Goal: Use online tool/utility: Utilize a website feature to perform a specific function

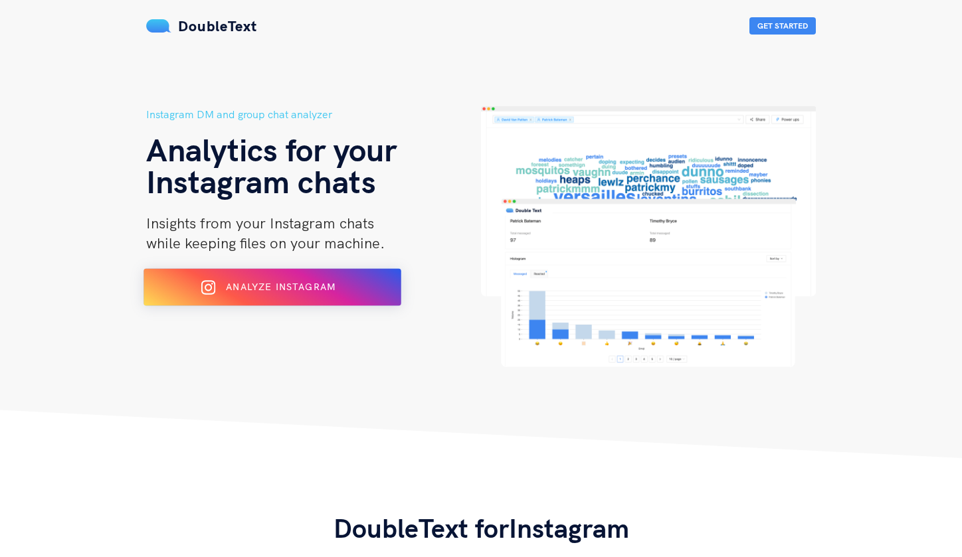
click at [332, 291] on span "Analyze Instagram" at bounding box center [281, 287] width 110 height 12
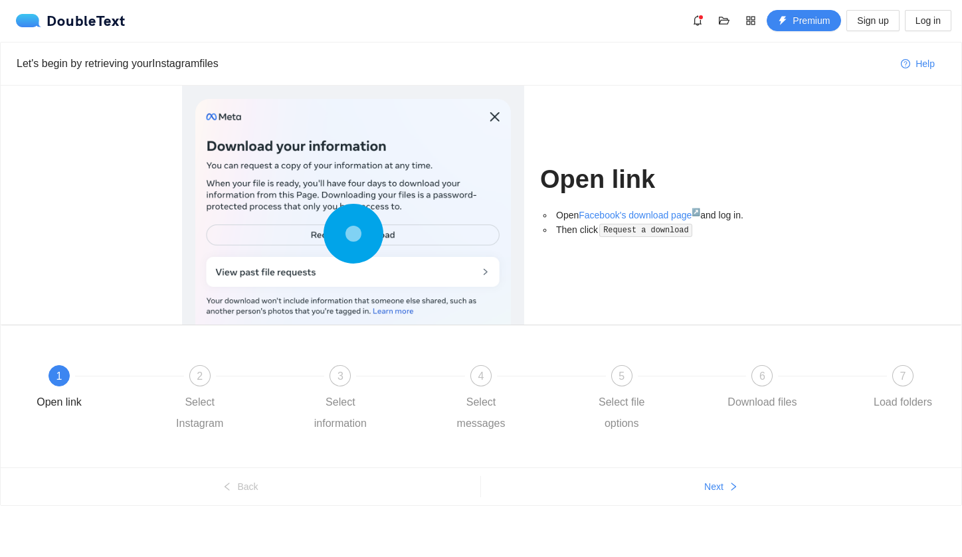
scroll to position [1, 0]
click at [493, 112] on div at bounding box center [352, 237] width 315 height 276
click at [259, 366] on div "2 Select Instagram" at bounding box center [231, 399] width 141 height 69
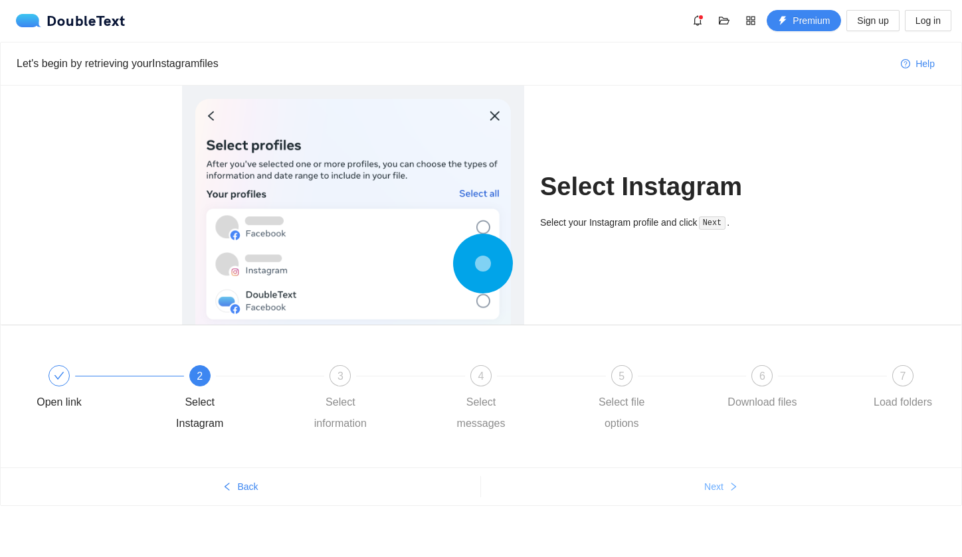
click at [716, 484] on span "Next" at bounding box center [713, 487] width 19 height 15
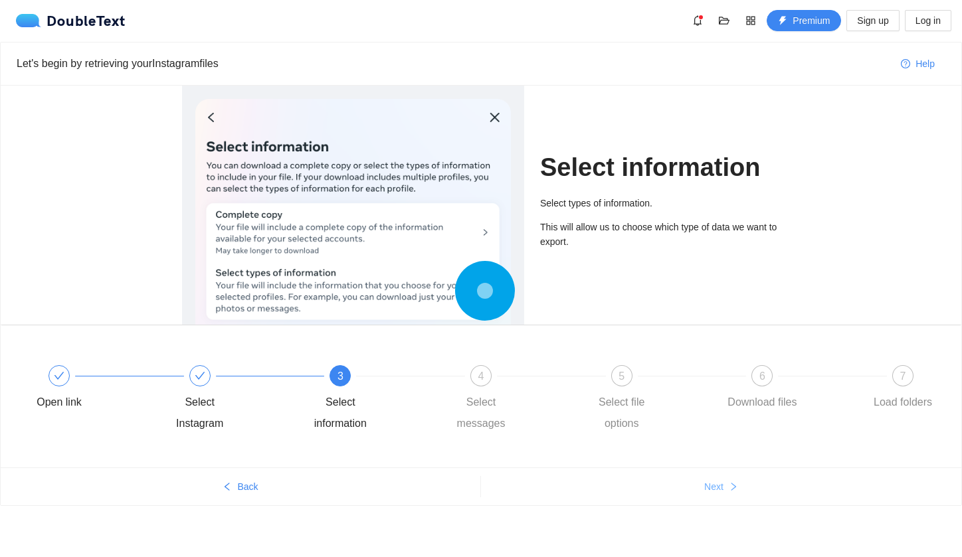
click at [716, 484] on span "Next" at bounding box center [713, 487] width 19 height 15
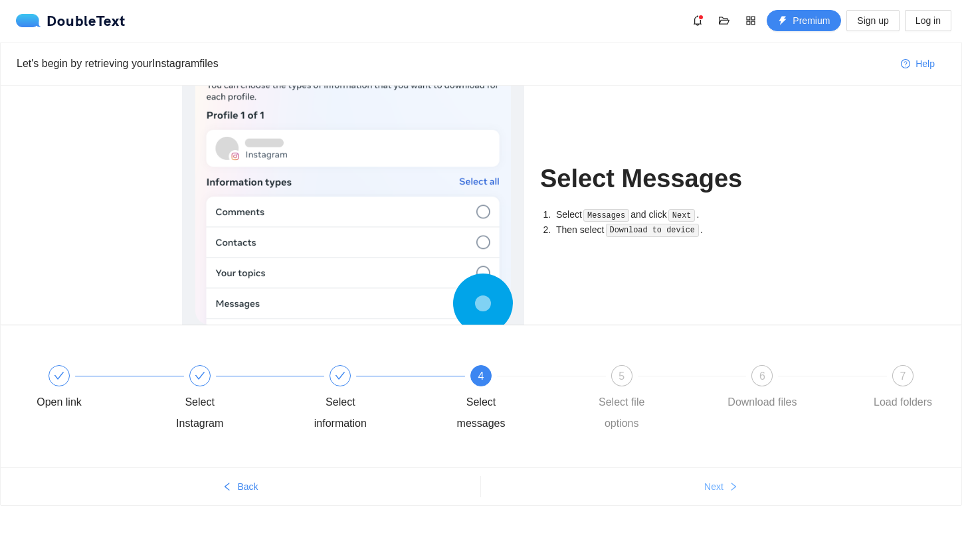
click at [716, 484] on span "Next" at bounding box center [713, 487] width 19 height 15
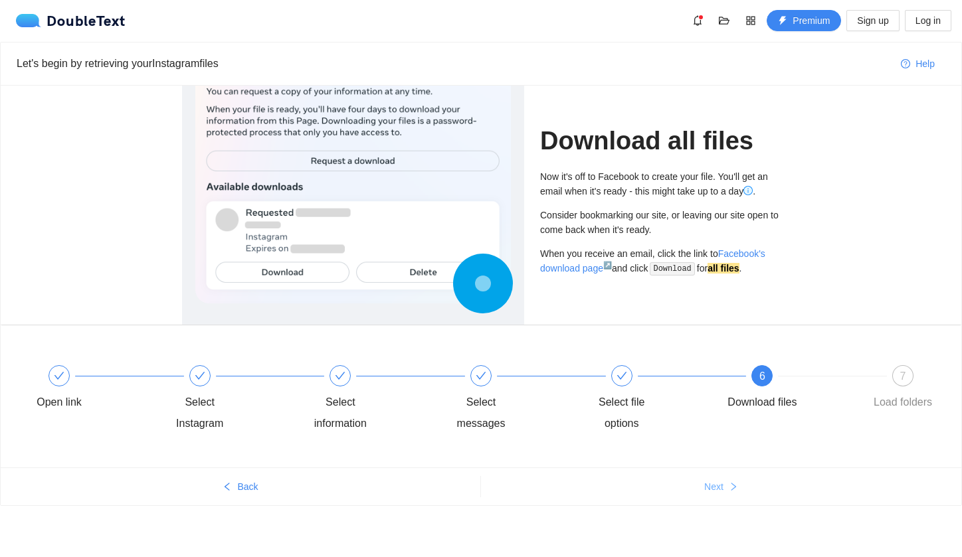
click at [716, 484] on span "Next" at bounding box center [713, 487] width 19 height 15
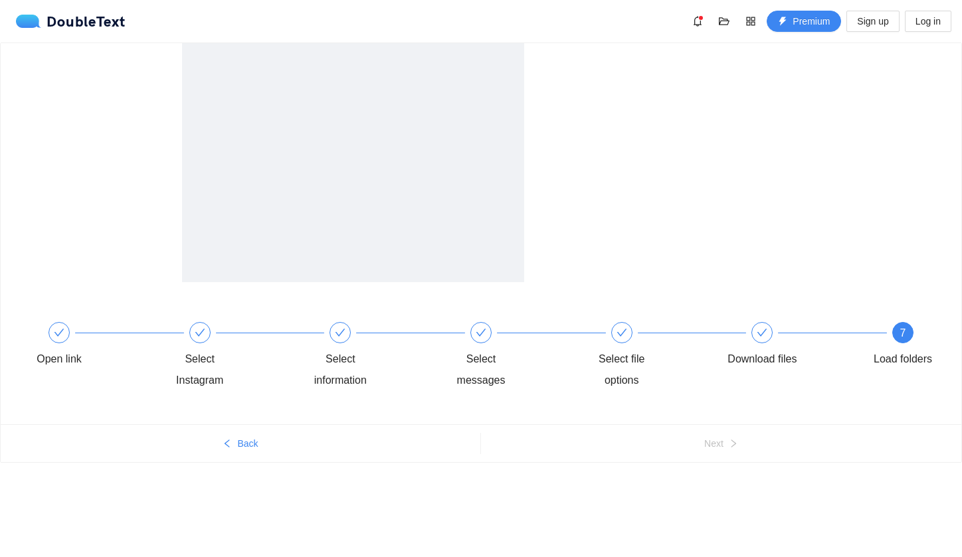
scroll to position [0, 0]
click at [716, 484] on div "Open link Select Instagram Select information Select messages Select file optio…" at bounding box center [481, 279] width 962 height 472
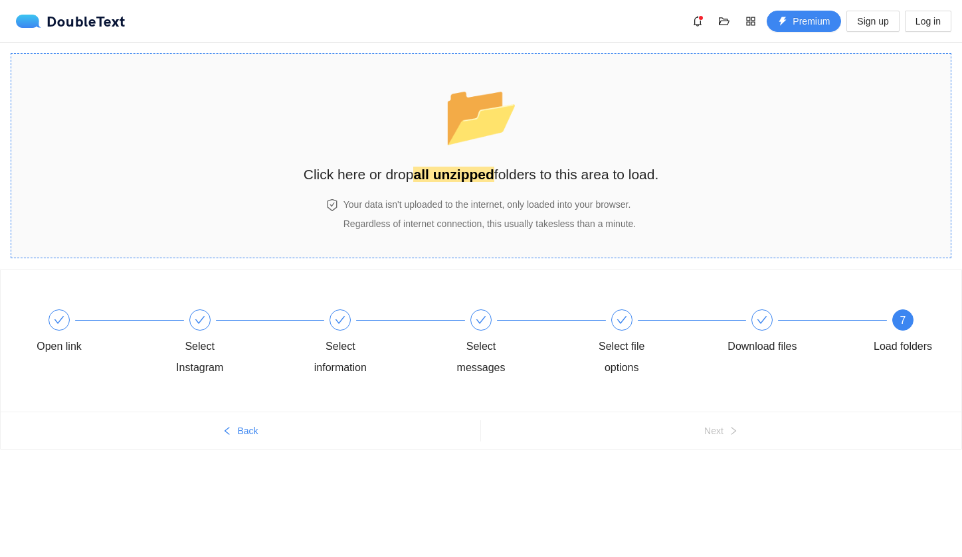
click at [735, 231] on section "📂 Click here or drop all unzipped folders to this area to load. Your data isn't…" at bounding box center [481, 155] width 941 height 205
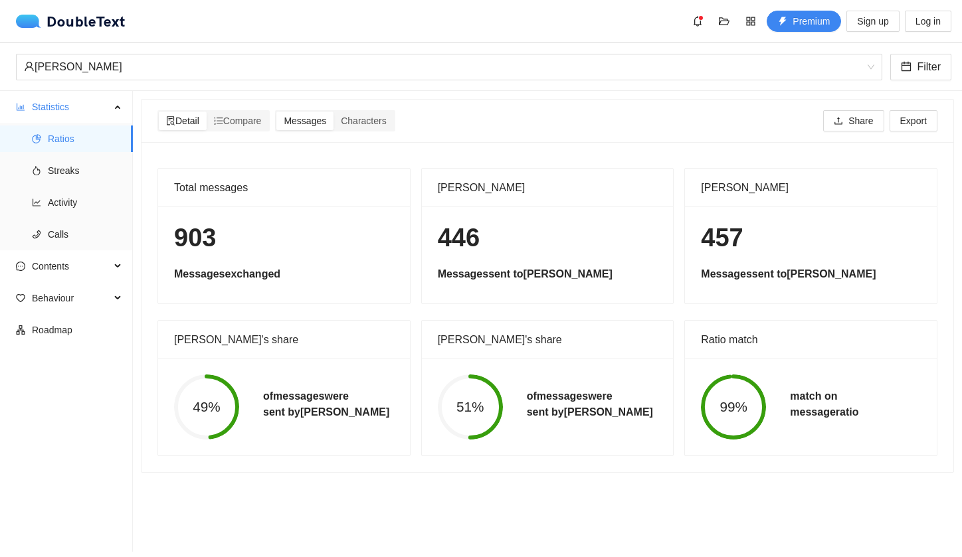
click at [743, 377] on circle at bounding box center [733, 407] width 61 height 61
click at [317, 122] on span "Messages" at bounding box center [305, 121] width 43 height 11
click at [276, 112] on input "Messages" at bounding box center [276, 112] width 0 height 0
click at [260, 122] on span "Compare" at bounding box center [238, 121] width 48 height 11
click at [207, 112] on input "Compare" at bounding box center [207, 112] width 0 height 0
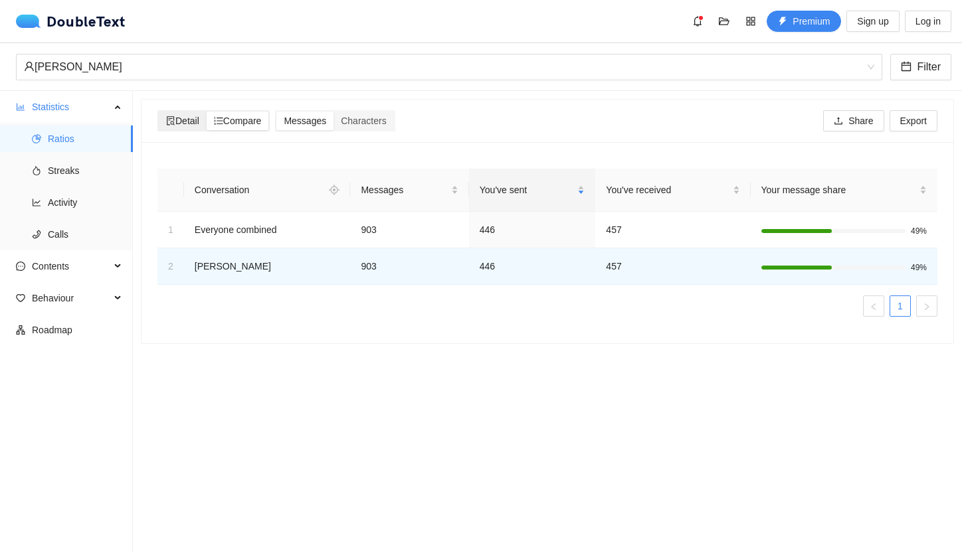
click at [199, 124] on span "Detail" at bounding box center [182, 121] width 33 height 11
click at [159, 112] on input "Detail" at bounding box center [159, 112] width 0 height 0
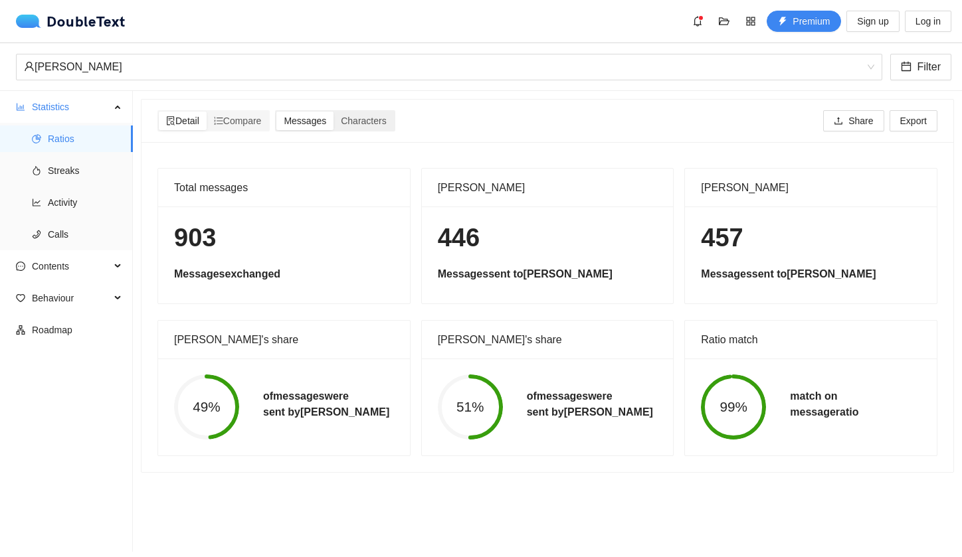
click at [312, 117] on span "Messages" at bounding box center [305, 121] width 43 height 11
click at [276, 112] on input "Messages" at bounding box center [276, 112] width 0 height 0
click at [377, 116] on span "Characters" at bounding box center [363, 121] width 45 height 11
click at [333, 112] on input "Characters" at bounding box center [333, 112] width 0 height 0
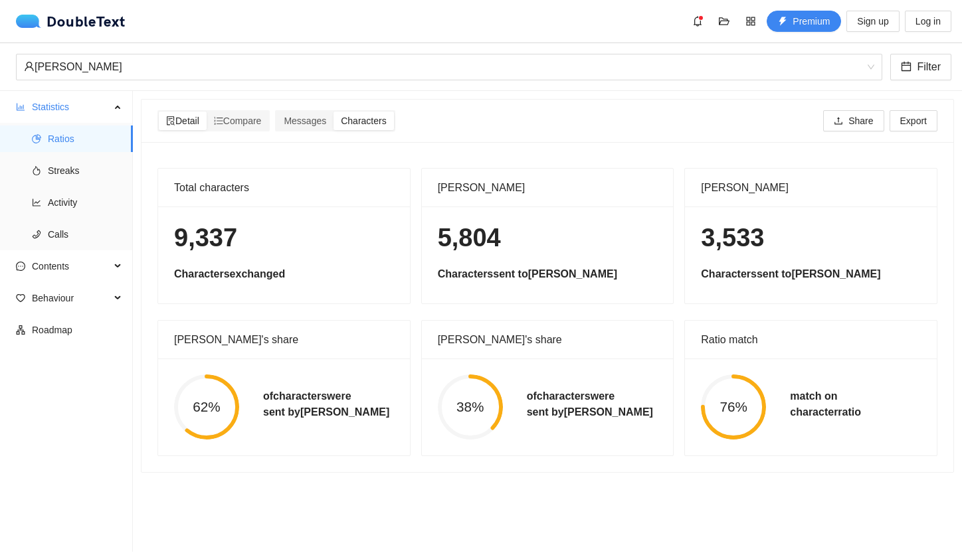
click at [519, 116] on div "Detail Compare Messages Characters Share Export" at bounding box center [547, 120] width 785 height 21
click at [559, 116] on div "Detail Compare Messages Characters Share Export" at bounding box center [547, 120] width 785 height 21
click at [78, 171] on span "Streaks" at bounding box center [85, 170] width 74 height 27
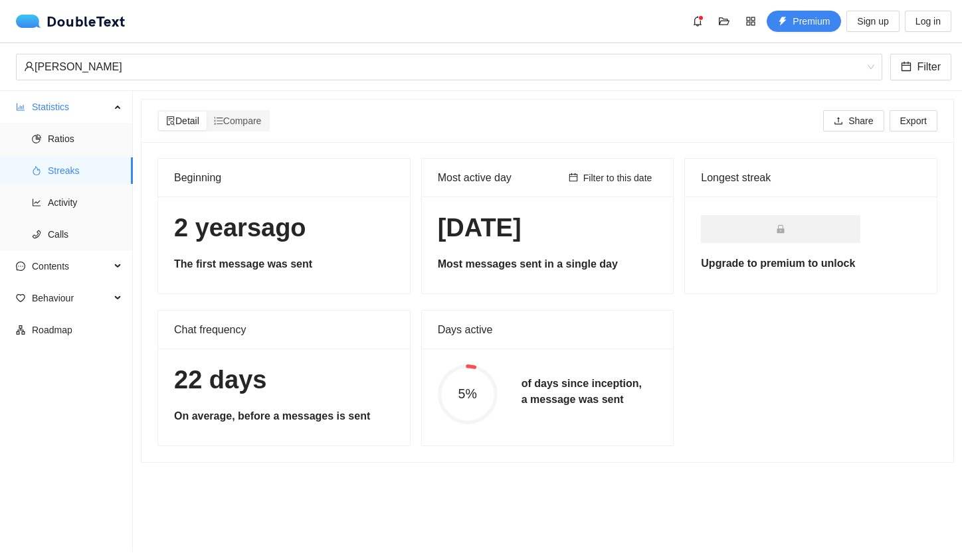
click at [377, 122] on div "Detail Compare Share Export" at bounding box center [547, 120] width 785 height 21
click at [410, 113] on div "Detail Compare Share Export" at bounding box center [547, 120] width 785 height 21
click at [78, 195] on span "Activity" at bounding box center [85, 202] width 74 height 27
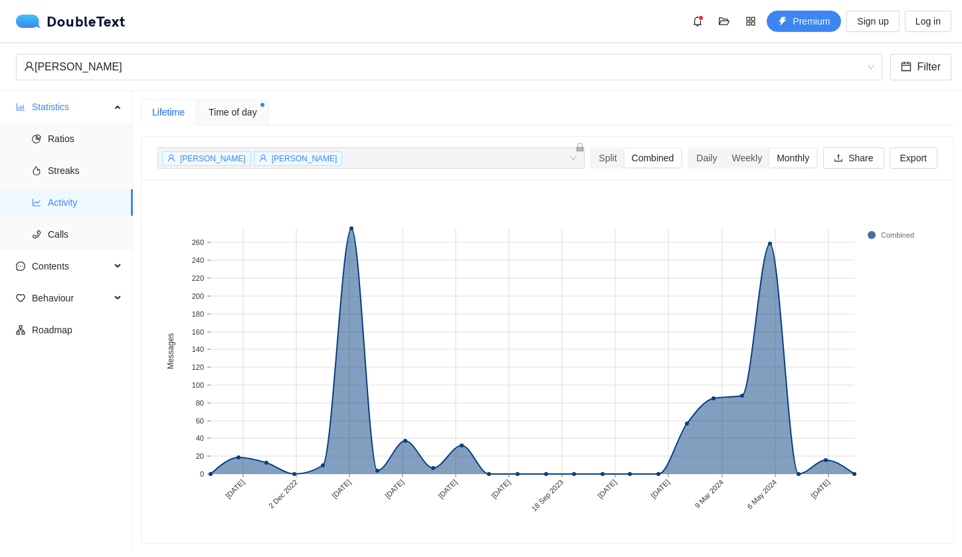
click at [380, 106] on div "Lifetime Time of day" at bounding box center [547, 112] width 813 height 27
click at [238, 118] on span "Time of day" at bounding box center [233, 112] width 48 height 15
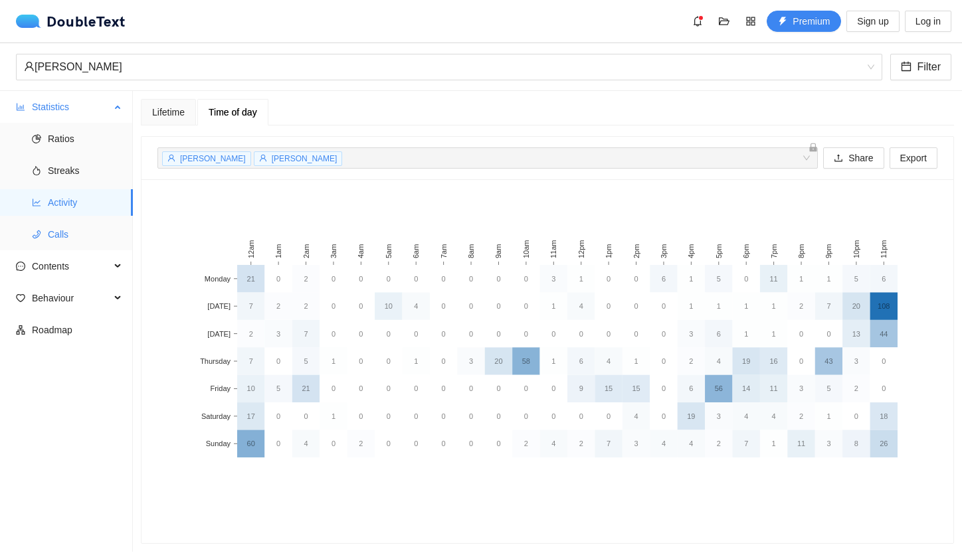
click at [79, 233] on span "Calls" at bounding box center [85, 234] width 74 height 27
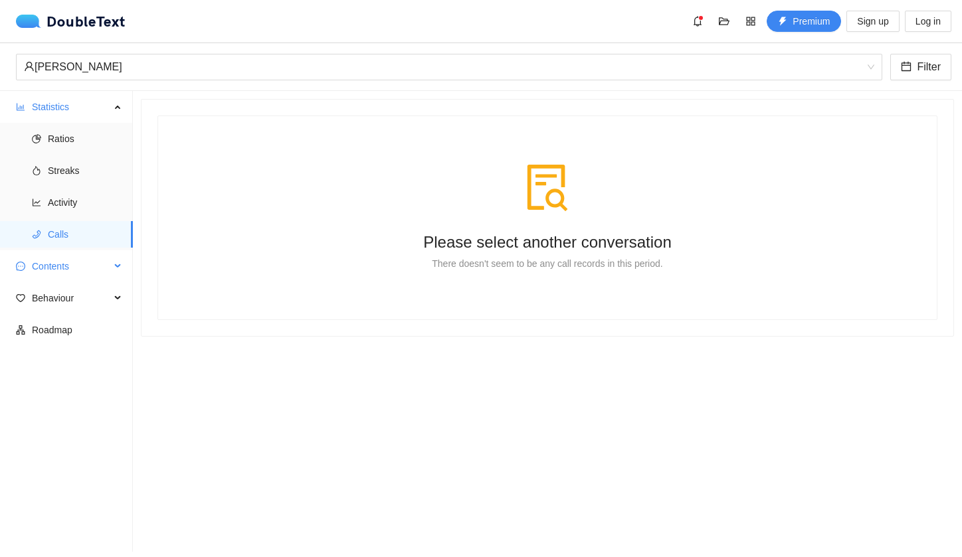
click at [66, 266] on span "Contents" at bounding box center [71, 266] width 78 height 27
click at [76, 295] on span "Word Cloud" at bounding box center [85, 298] width 74 height 27
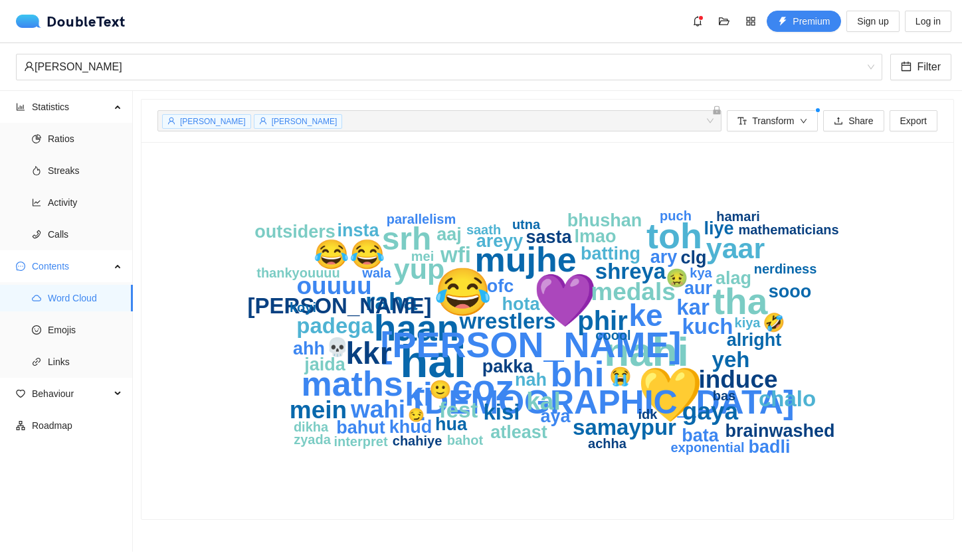
click at [272, 126] on span "[PERSON_NAME]" at bounding box center [305, 121] width 66 height 9
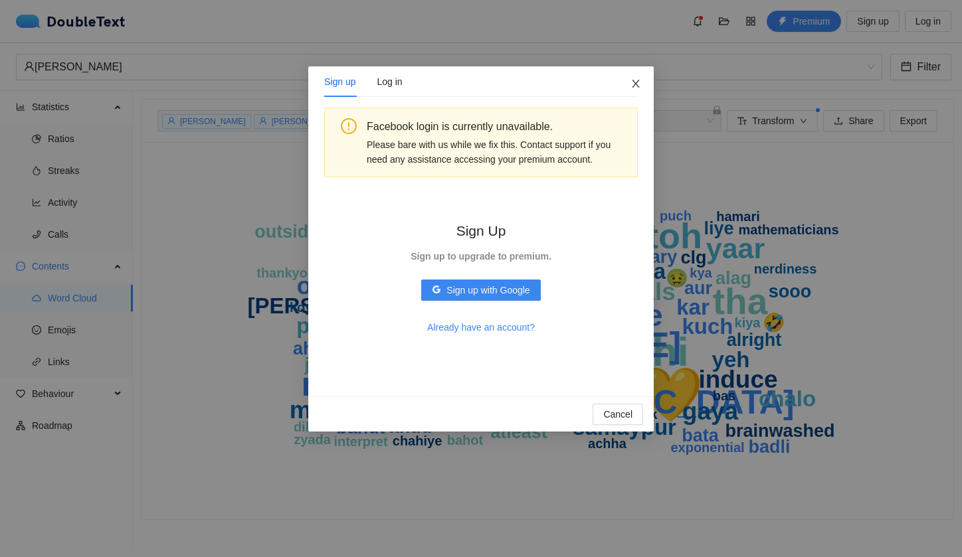
click at [631, 82] on icon "close" at bounding box center [635, 83] width 11 height 11
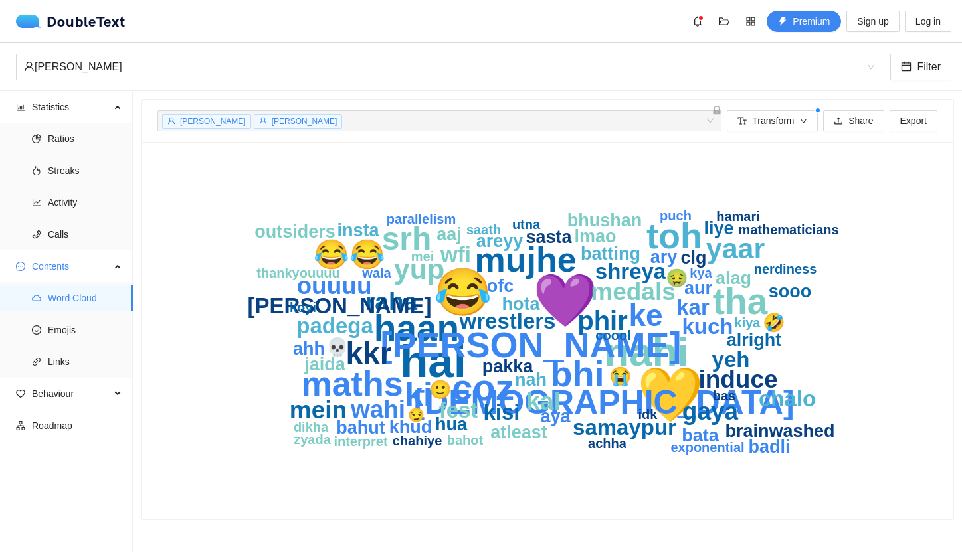
click at [309, 119] on span "[PERSON_NAME]" at bounding box center [305, 121] width 66 height 9
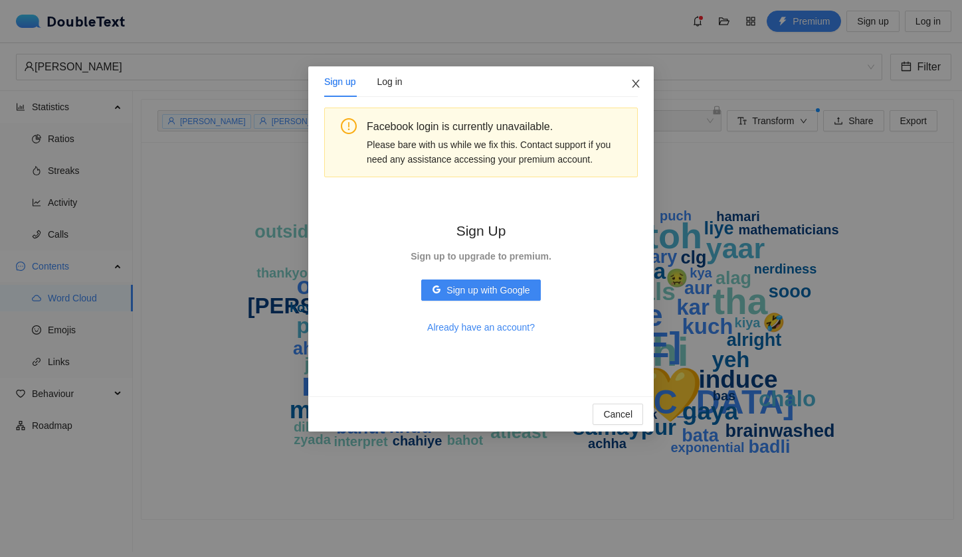
click at [631, 88] on icon "close" at bounding box center [635, 83] width 11 height 11
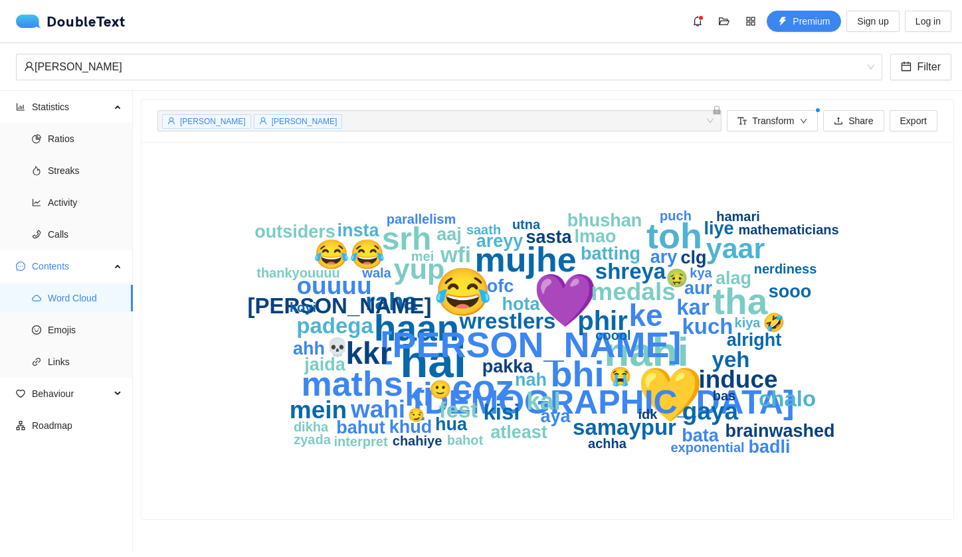
click at [181, 122] on span "[PERSON_NAME]" at bounding box center [213, 121] width 66 height 9
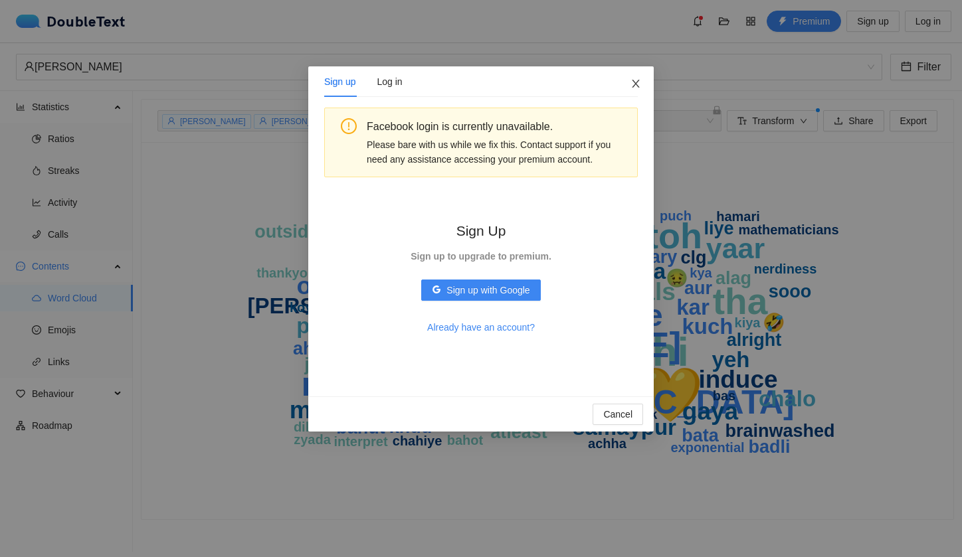
click at [640, 86] on icon "close" at bounding box center [635, 83] width 11 height 11
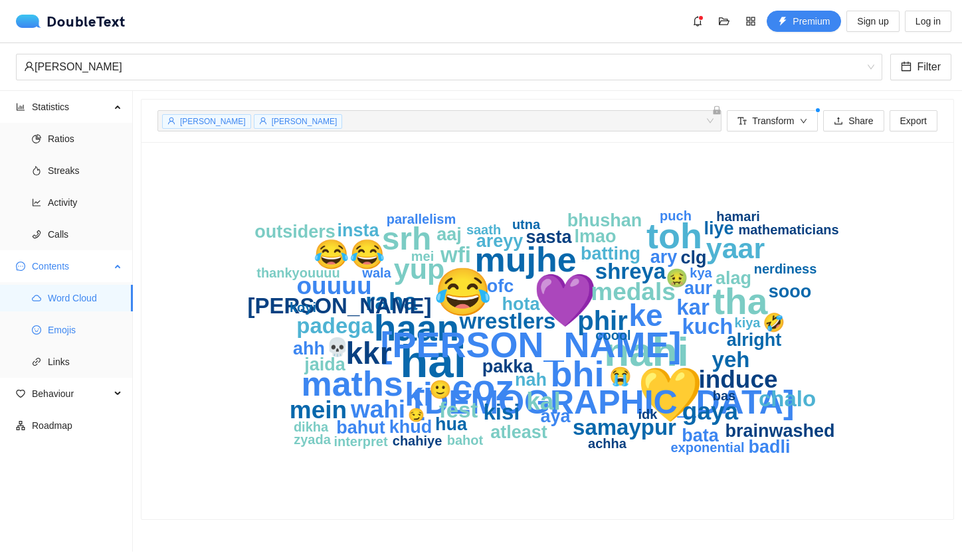
click at [67, 333] on span "Emojis" at bounding box center [85, 330] width 74 height 27
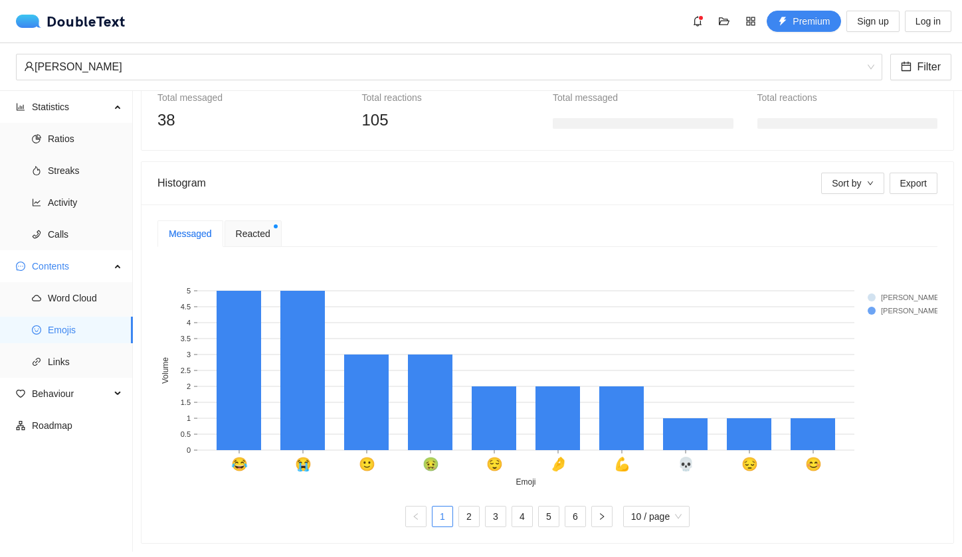
scroll to position [181, 0]
click at [472, 515] on link "2" at bounding box center [469, 517] width 20 height 20
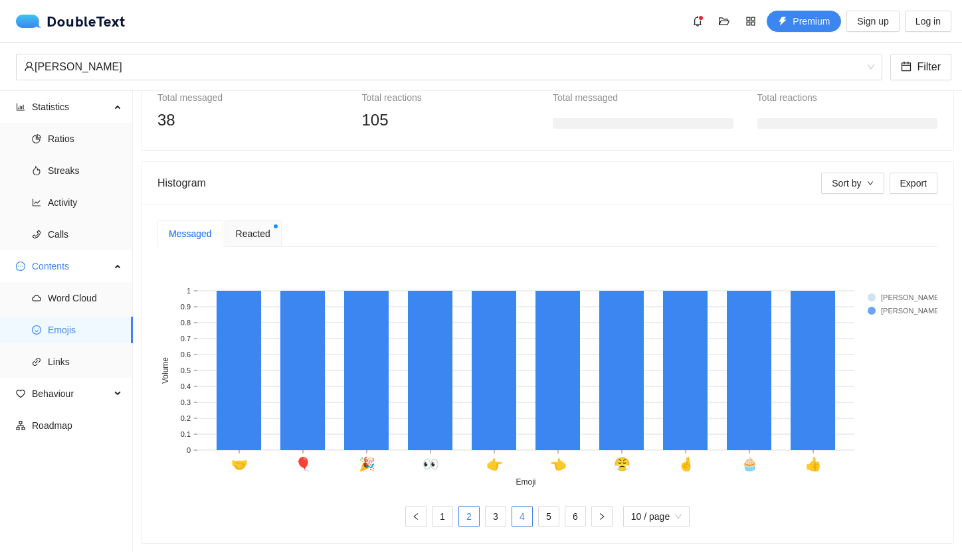
click at [513, 515] on link "4" at bounding box center [522, 517] width 20 height 20
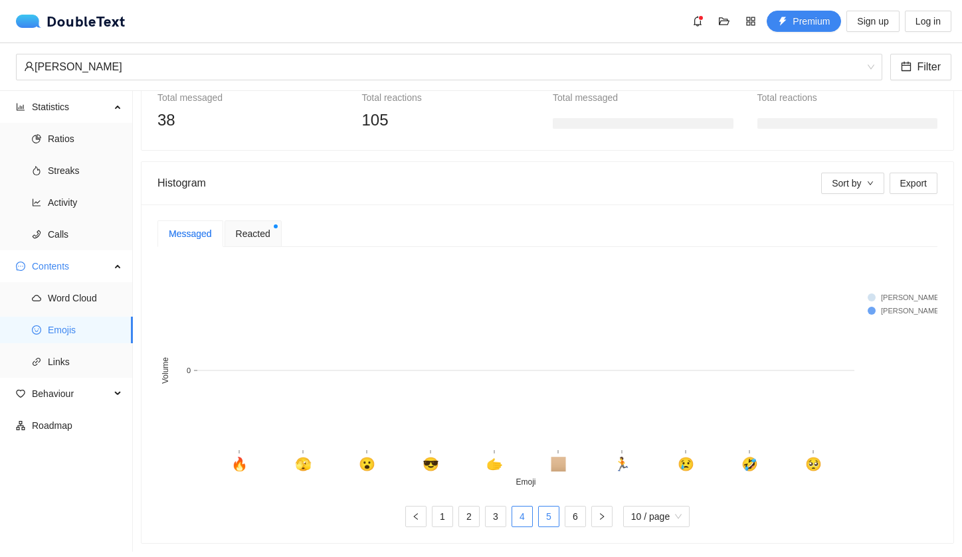
click at [548, 515] on link "5" at bounding box center [549, 517] width 20 height 20
click at [575, 515] on link "6" at bounding box center [575, 517] width 20 height 20
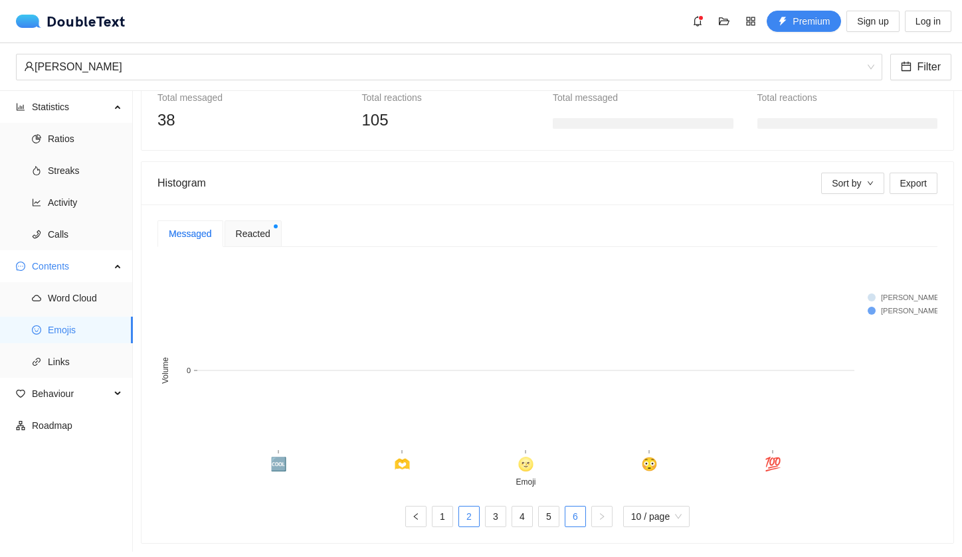
click at [478, 518] on li "2" at bounding box center [468, 516] width 21 height 21
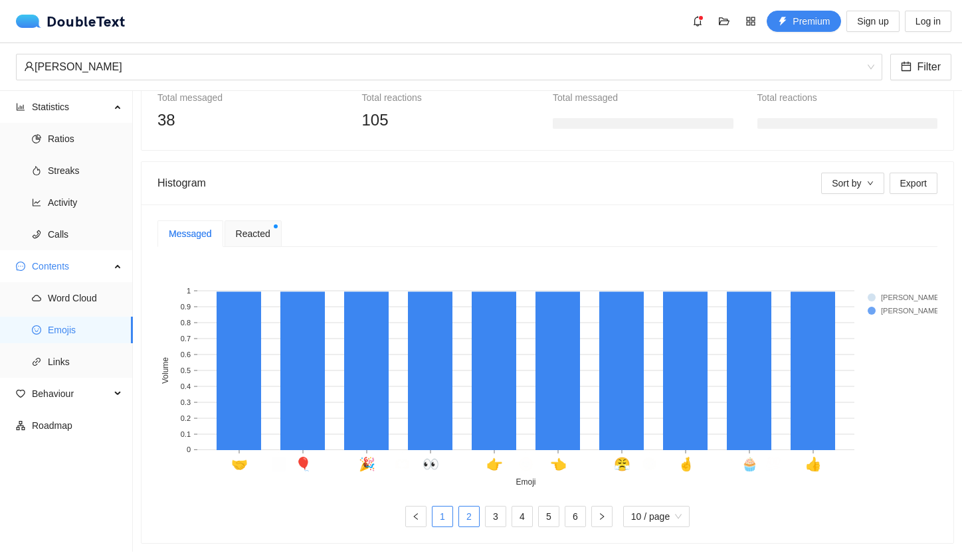
click at [444, 518] on link "1" at bounding box center [442, 517] width 20 height 20
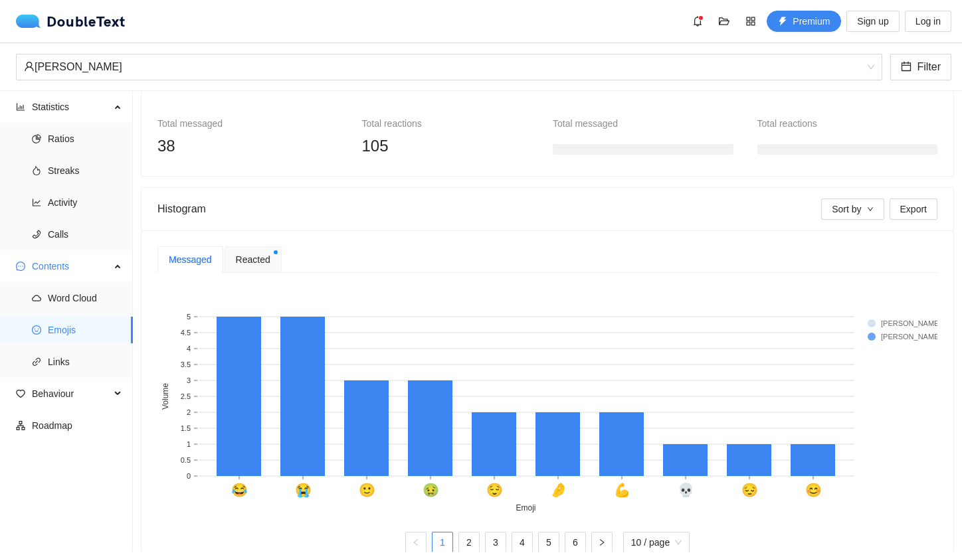
scroll to position [129, 0]
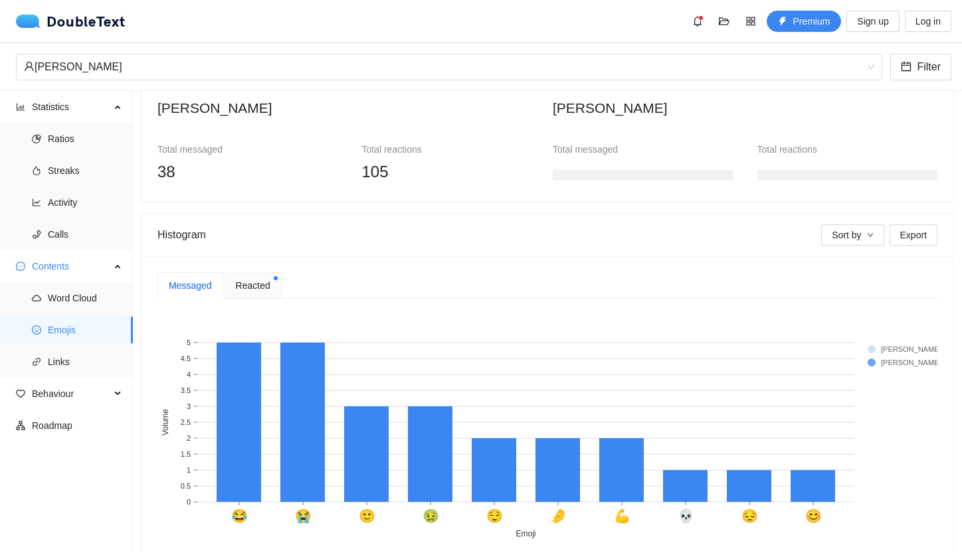
click at [289, 284] on div "Messaged Reacted" at bounding box center [547, 285] width 780 height 27
click at [267, 284] on span "Reacted" at bounding box center [253, 285] width 35 height 15
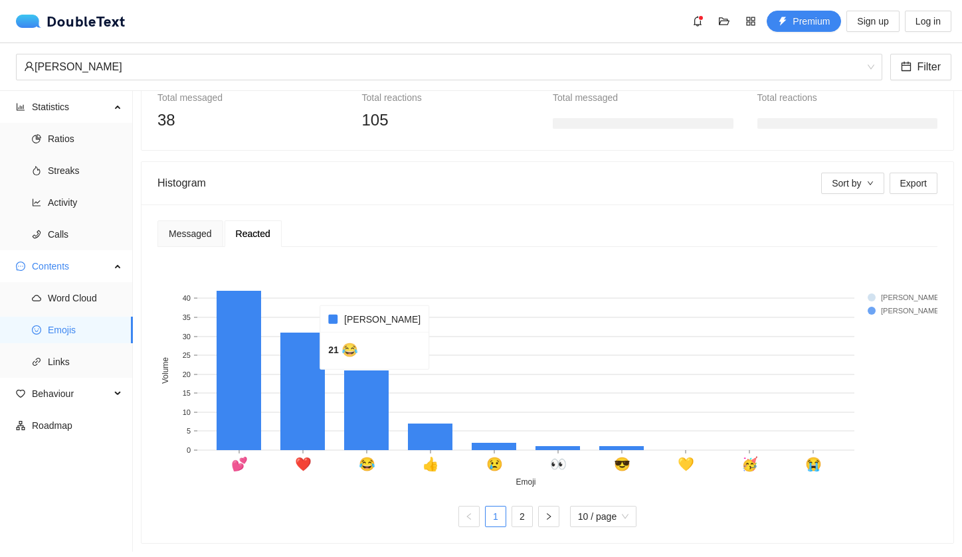
scroll to position [181, 0]
click at [68, 365] on span "Links" at bounding box center [85, 362] width 74 height 27
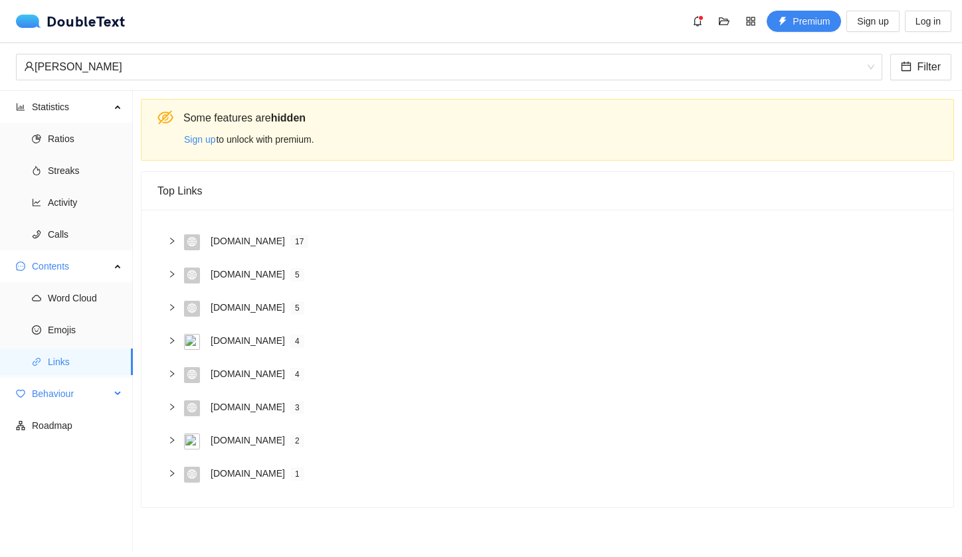
click at [122, 397] on div "Behaviour" at bounding box center [66, 394] width 133 height 27
click at [90, 429] on span "Engagement" at bounding box center [85, 425] width 74 height 27
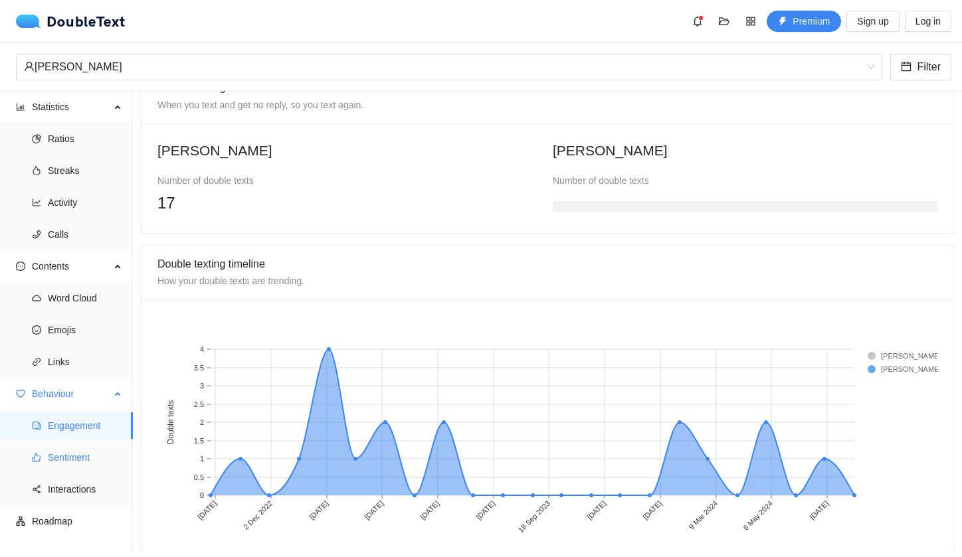
click at [88, 450] on span "Sentiment" at bounding box center [85, 457] width 74 height 27
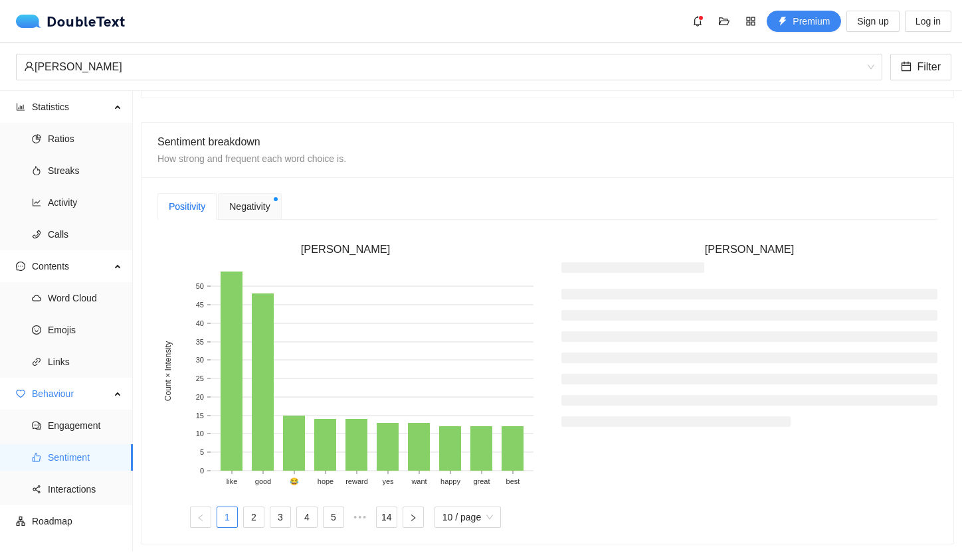
scroll to position [286, 0]
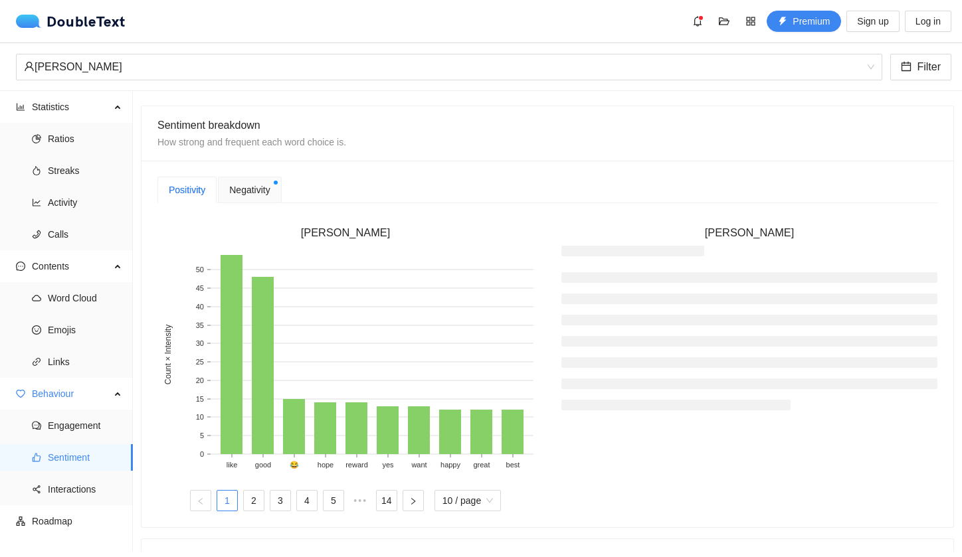
click at [239, 177] on div "Negativity" at bounding box center [249, 190] width 63 height 27
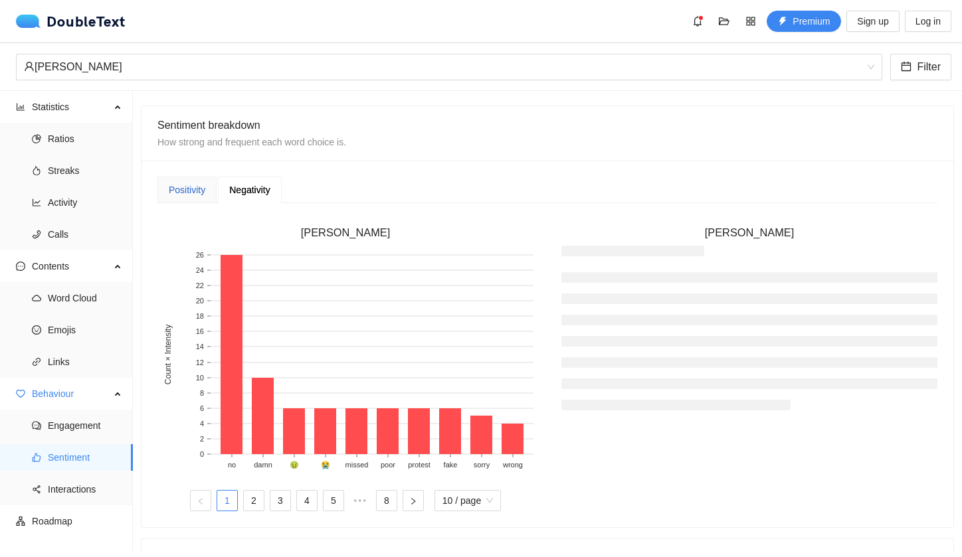
click at [187, 185] on div "Positivity" at bounding box center [187, 190] width 37 height 15
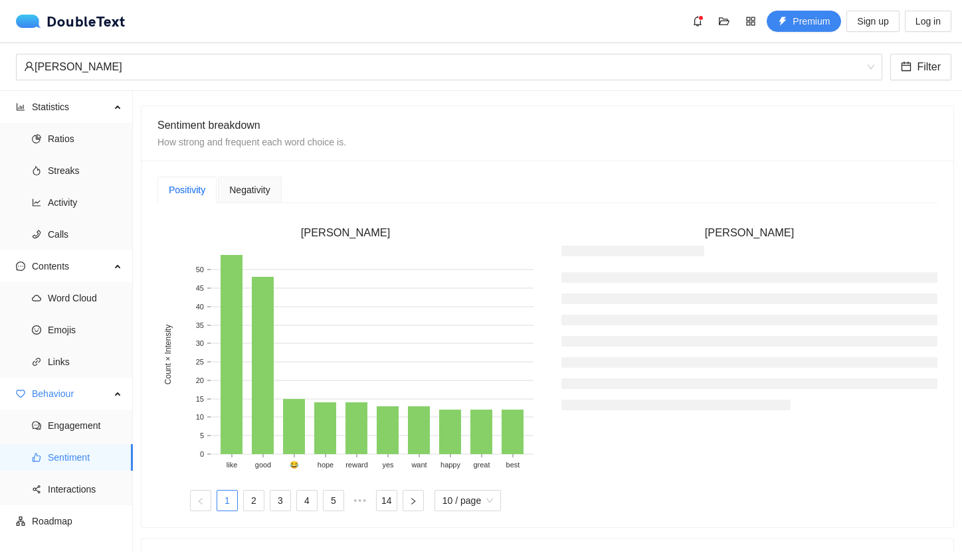
click at [654, 308] on ul at bounding box center [749, 341] width 376 height 138
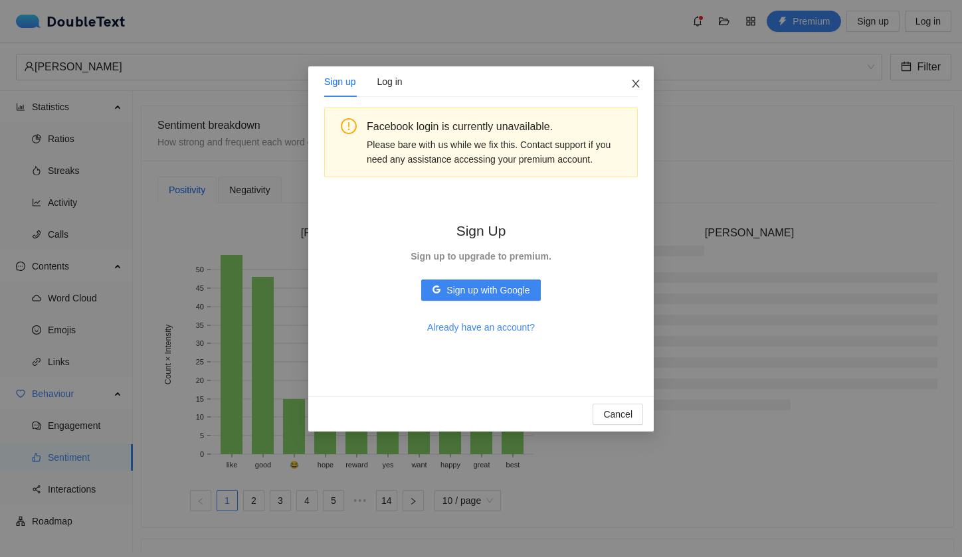
click at [635, 82] on icon "close" at bounding box center [635, 83] width 11 height 11
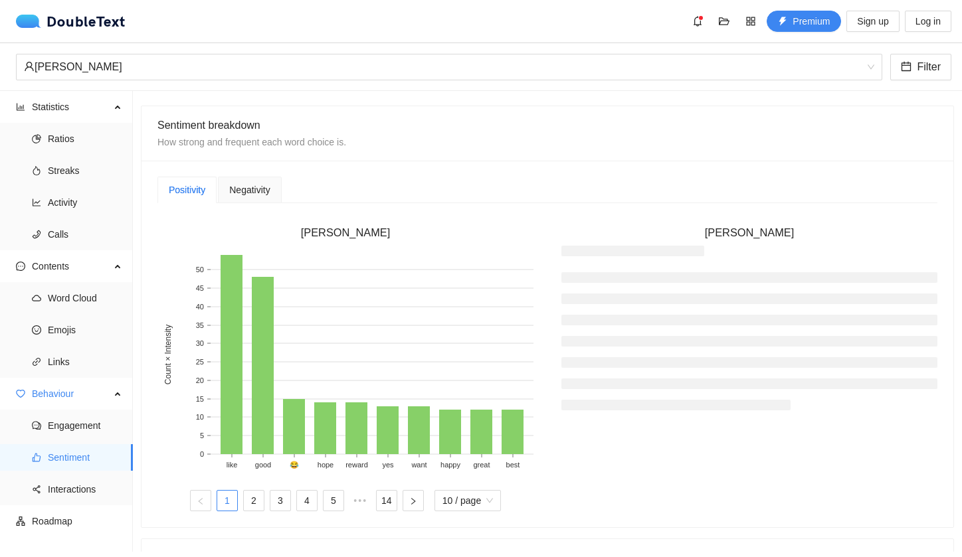
click at [677, 164] on div "Positivity Negativity [PERSON_NAME] like good 😂 hope reward yes want happy grea…" at bounding box center [547, 344] width 812 height 367
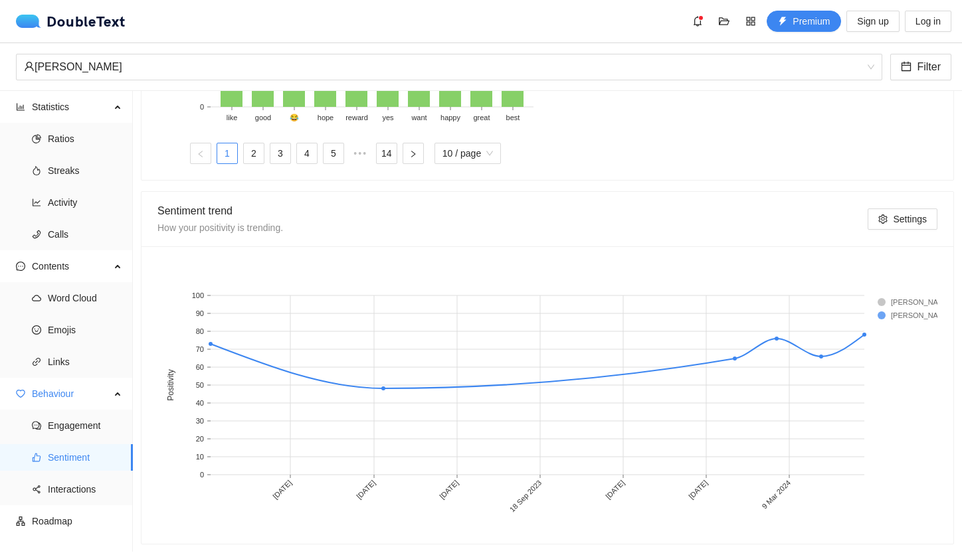
scroll to position [0, 0]
click at [99, 495] on span "Interactions" at bounding box center [85, 489] width 74 height 27
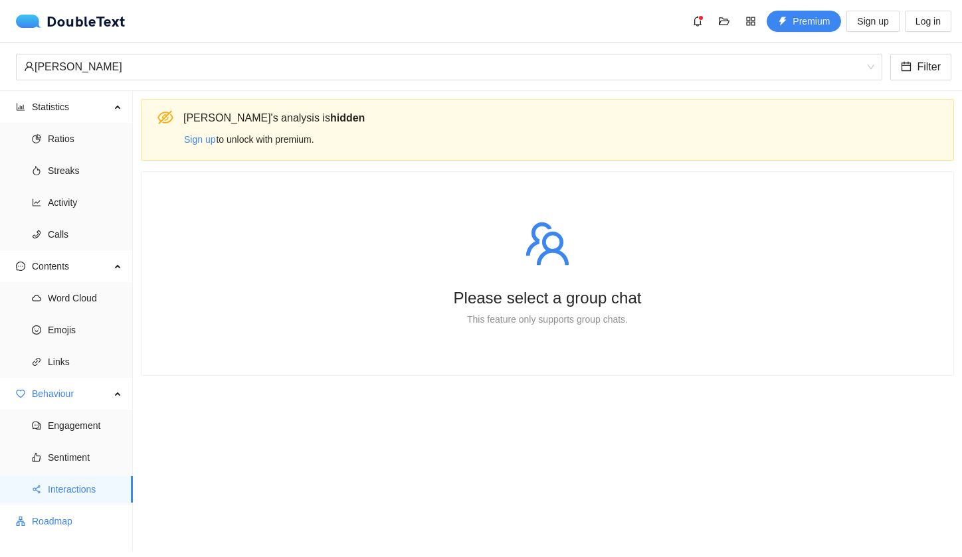
click at [66, 517] on span "Roadmap" at bounding box center [77, 521] width 90 height 27
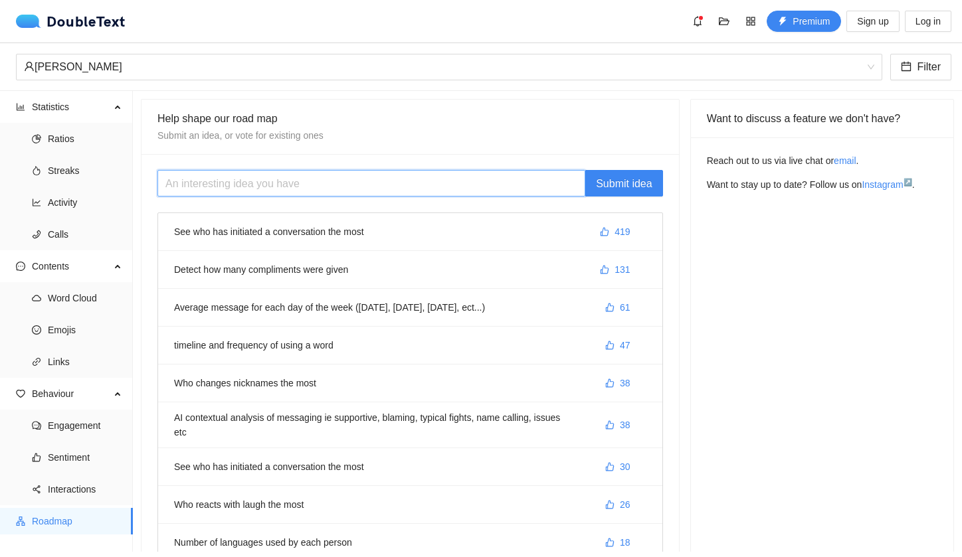
click at [306, 177] on input "text" at bounding box center [371, 183] width 428 height 27
type input "H"
type input "What should I keep in mind while talking to [PERSON_NAME] ?"
click at [598, 189] on span "Submit idea" at bounding box center [624, 183] width 56 height 17
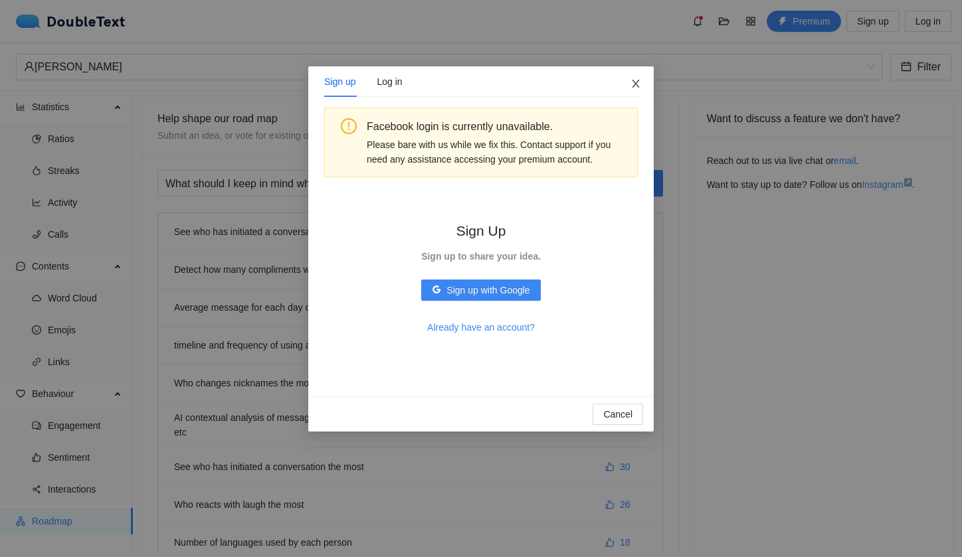
click at [652, 74] on span "Close" at bounding box center [636, 84] width 36 height 36
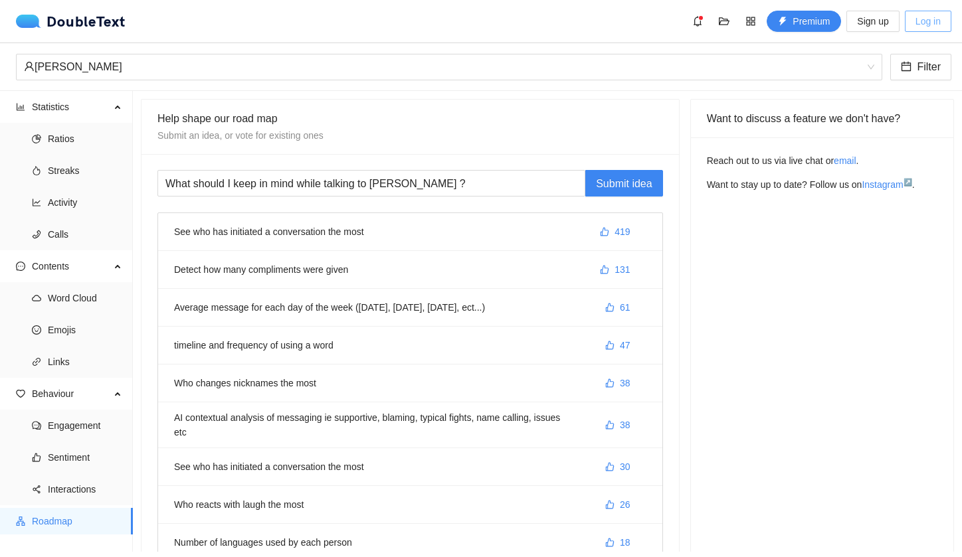
click at [925, 23] on span "Log in" at bounding box center [927, 21] width 25 height 15
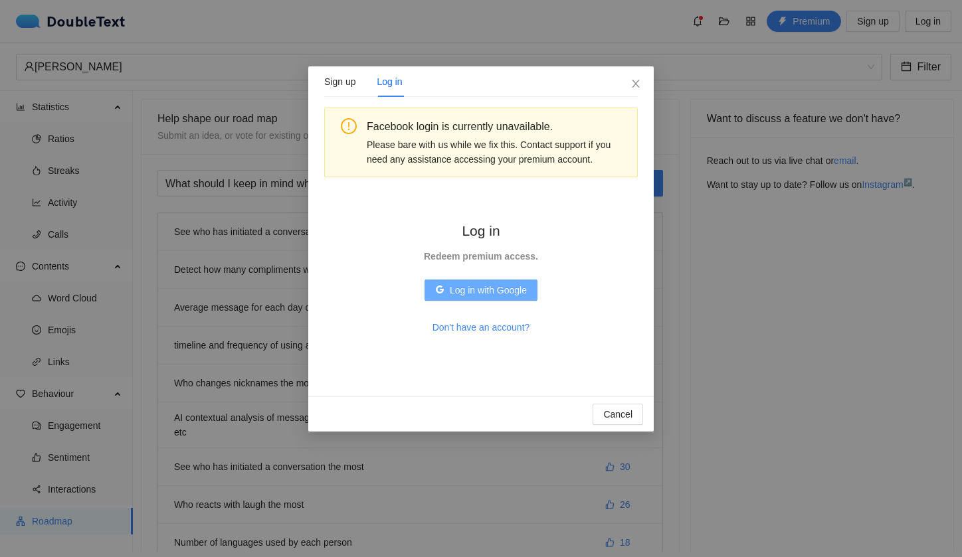
click at [475, 296] on span "Log in with Google" at bounding box center [488, 290] width 77 height 15
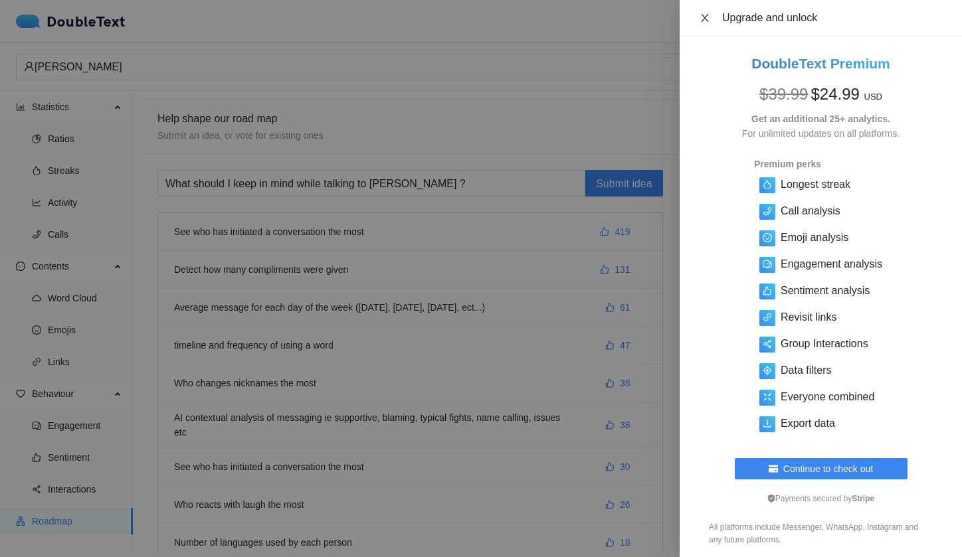
click at [704, 21] on icon "close" at bounding box center [704, 18] width 11 height 11
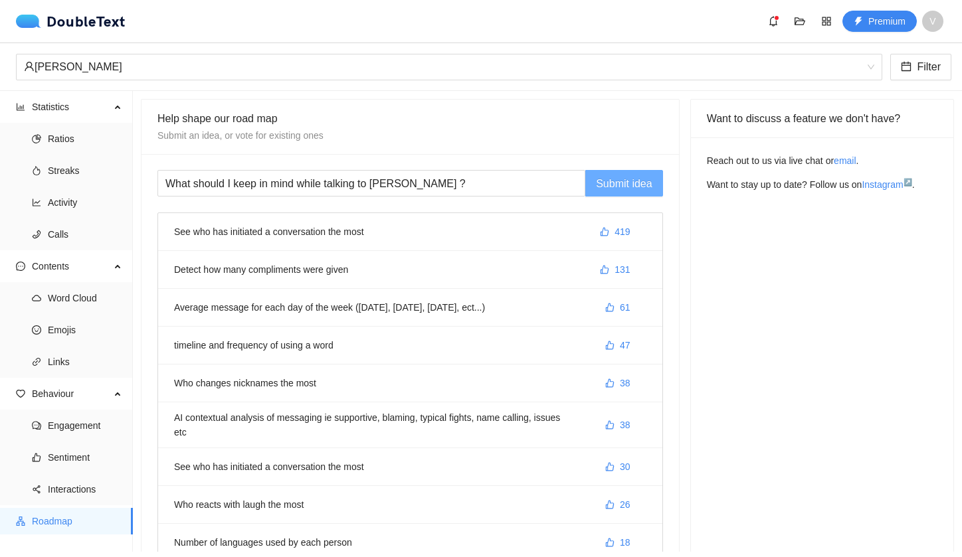
click at [598, 190] on span "Submit idea" at bounding box center [624, 183] width 56 height 17
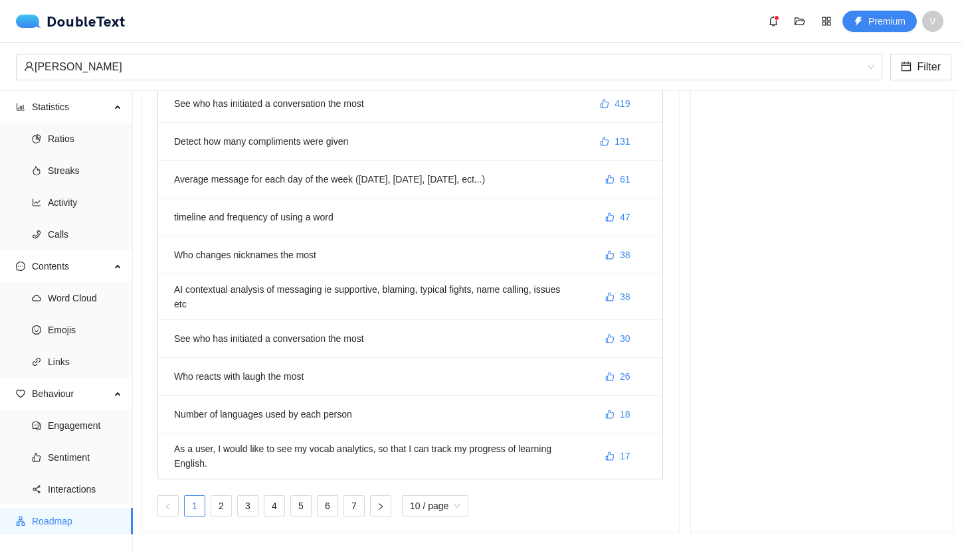
scroll to position [128, 0]
click at [94, 452] on span "Sentiment" at bounding box center [85, 457] width 74 height 27
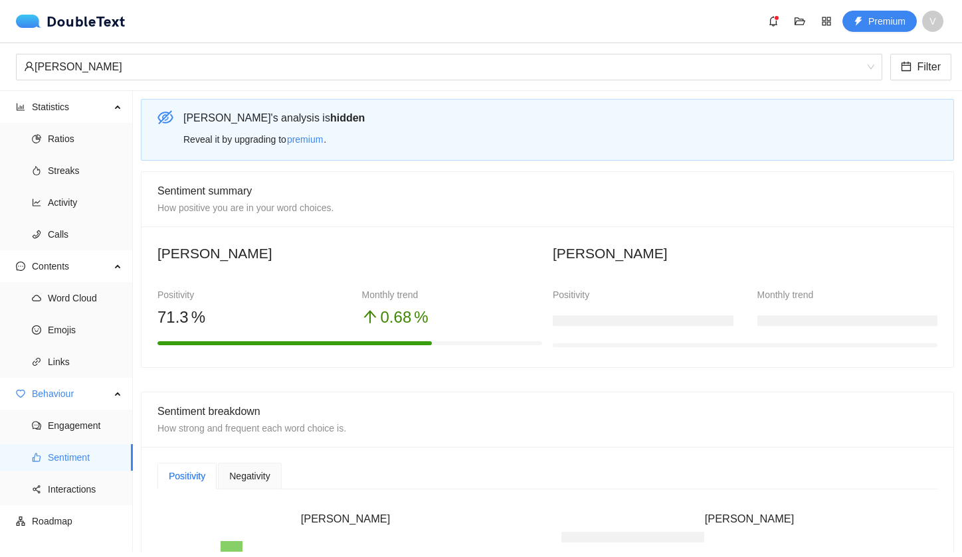
click at [560, 305] on div at bounding box center [643, 318] width 181 height 27
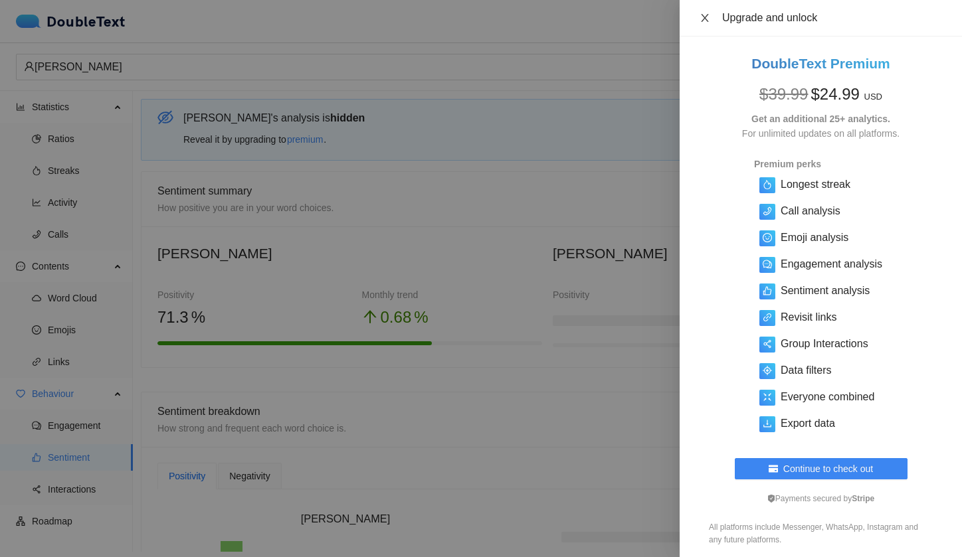
click at [711, 18] on button "Close" at bounding box center [704, 18] width 19 height 13
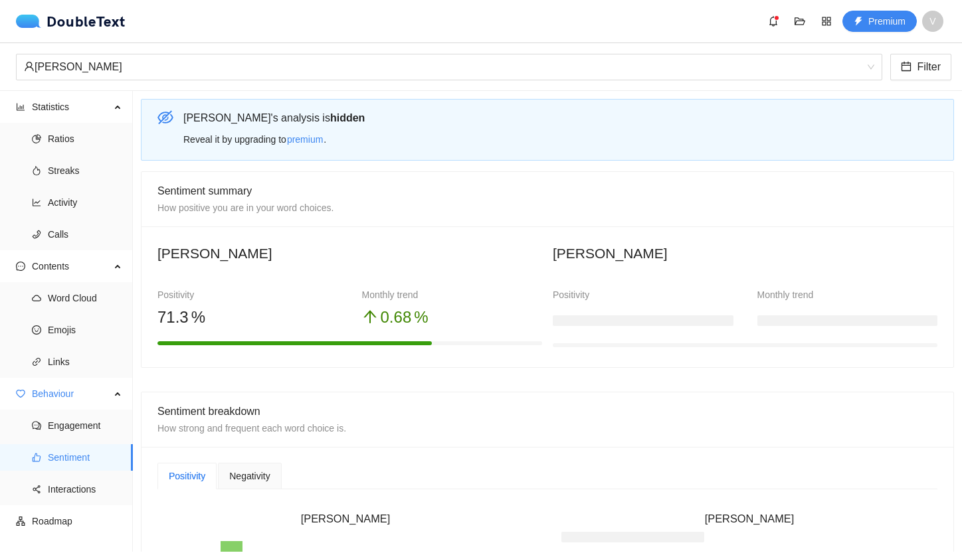
click at [159, 118] on icon "eye-invisible" at bounding box center [164, 118] width 15 height 14
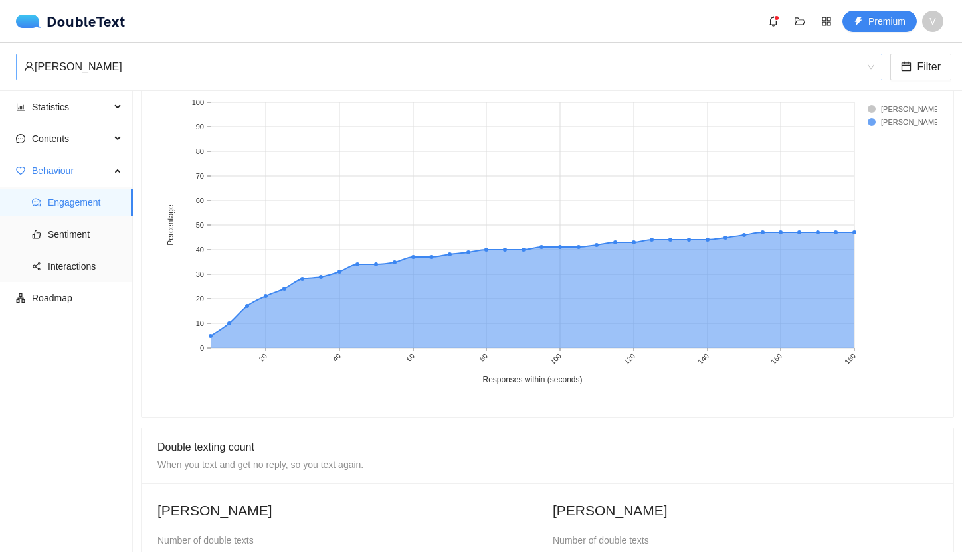
click at [140, 62] on div "[PERSON_NAME]" at bounding box center [443, 66] width 838 height 25
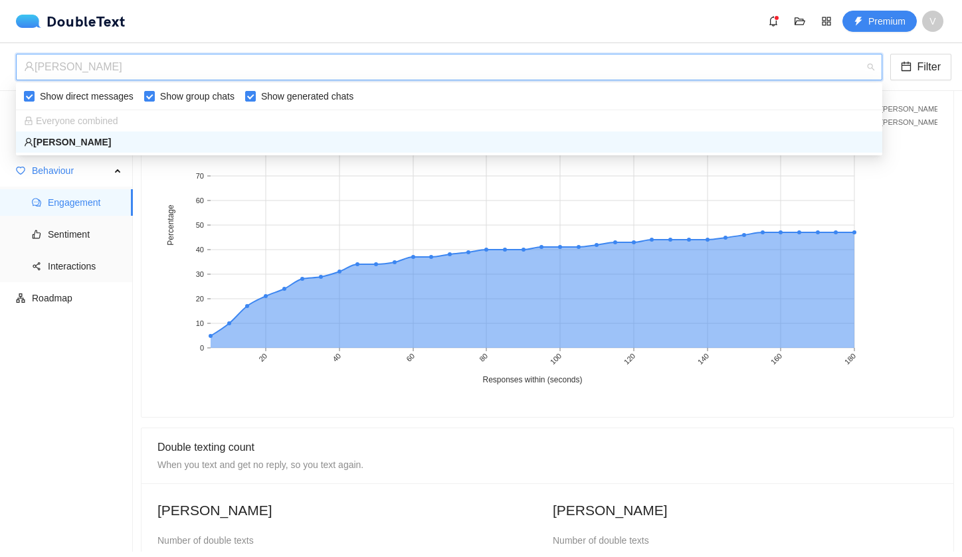
click at [212, 13] on div "DoubleText Premium V" at bounding box center [483, 21] width 935 height 21
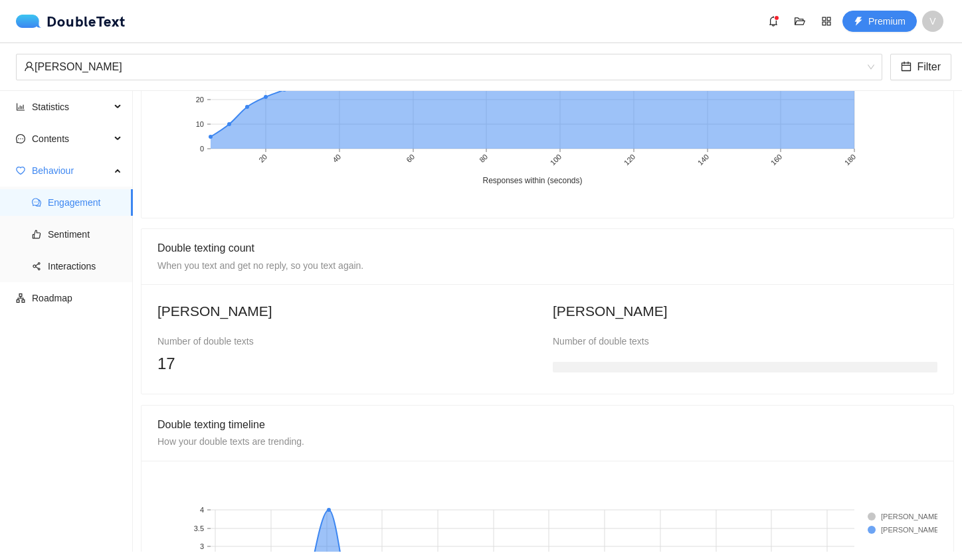
scroll to position [861, 0]
